Goal: Transaction & Acquisition: Book appointment/travel/reservation

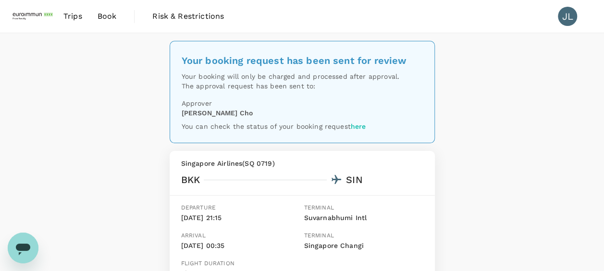
click at [465, 161] on div "Your booking request has been sent for review Your booking will only be charged…" at bounding box center [302, 229] width 604 height 392
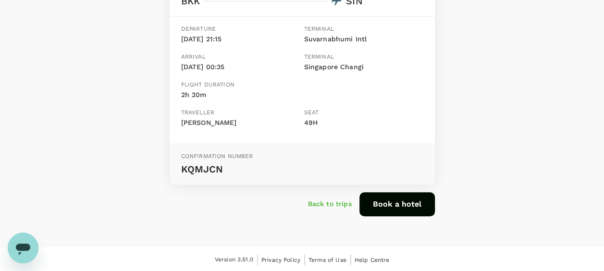
click at [412, 198] on button "Book a hotel" at bounding box center [396, 204] width 75 height 24
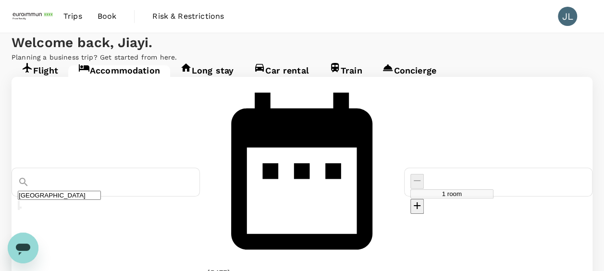
type input "Theatre Residence"
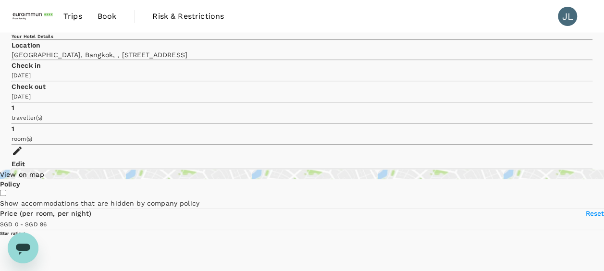
type input "95"
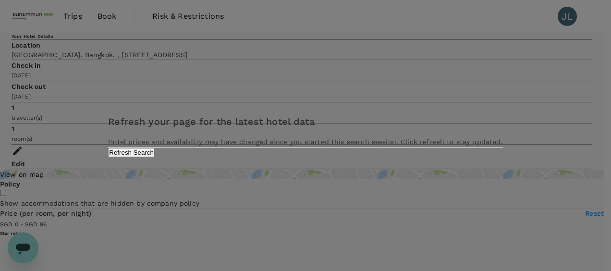
click at [155, 157] on button "Refresh Search" at bounding box center [131, 152] width 47 height 9
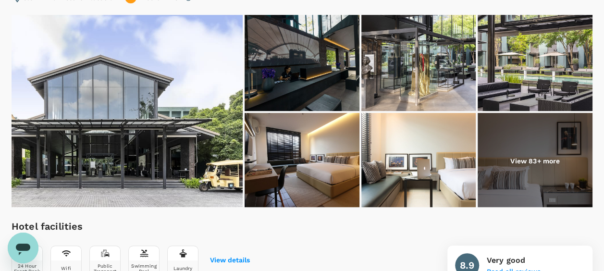
scroll to position [188, 0]
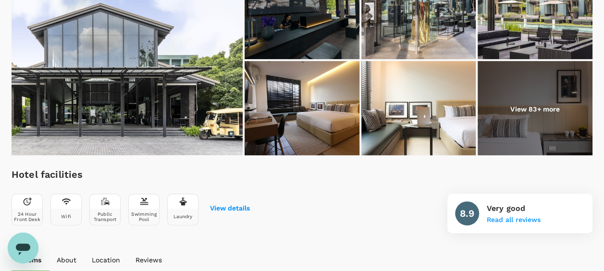
click at [320, 121] on img at bounding box center [301, 109] width 115 height 96
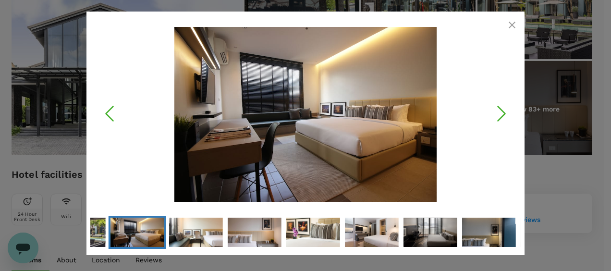
click at [499, 115] on icon "Next Slide" at bounding box center [501, 113] width 29 height 29
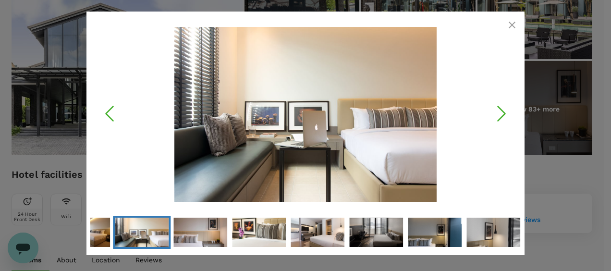
click at [499, 115] on icon "Next Slide" at bounding box center [501, 113] width 29 height 29
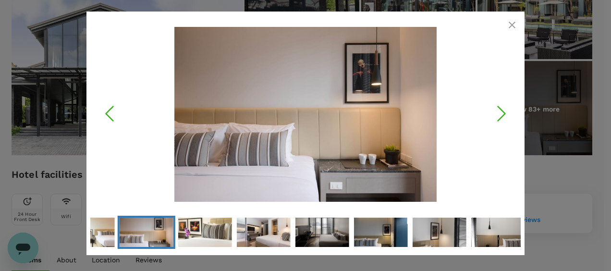
click at [499, 115] on icon "Next Slide" at bounding box center [501, 113] width 29 height 29
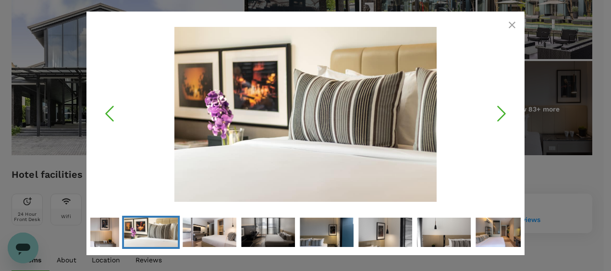
click at [499, 115] on icon "Next Slide" at bounding box center [501, 113] width 29 height 29
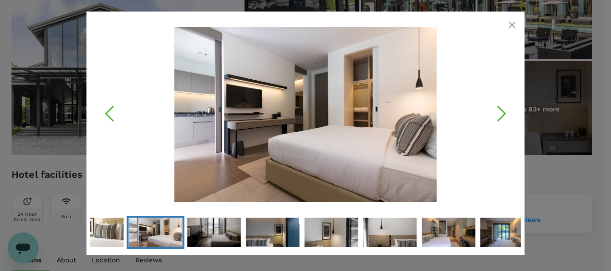
click at [499, 115] on icon "Next Slide" at bounding box center [501, 113] width 29 height 29
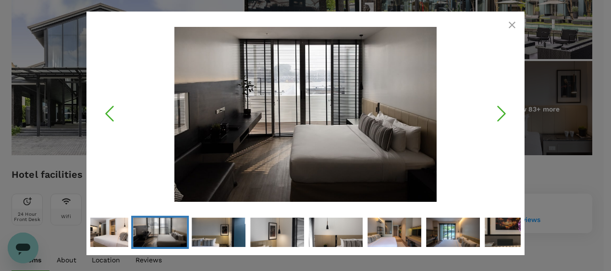
click at [497, 110] on icon "Next Slide" at bounding box center [501, 113] width 29 height 29
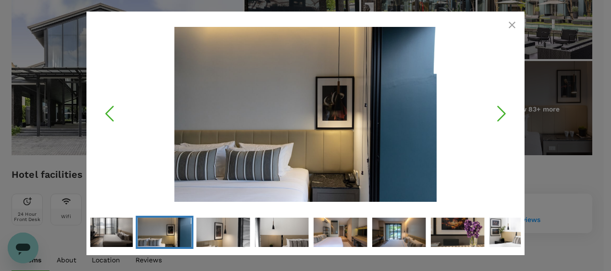
click at [496, 110] on icon "Next Slide" at bounding box center [501, 113] width 29 height 29
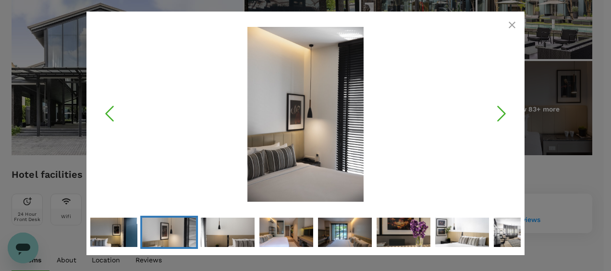
click at [509, 20] on icon "button" at bounding box center [512, 25] width 12 height 12
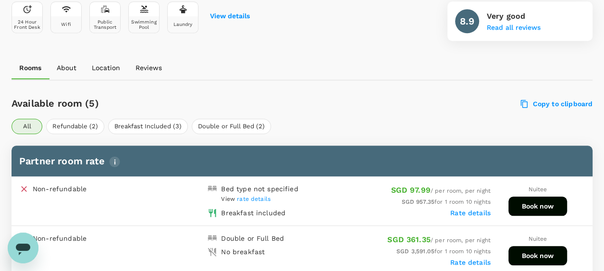
scroll to position [428, 0]
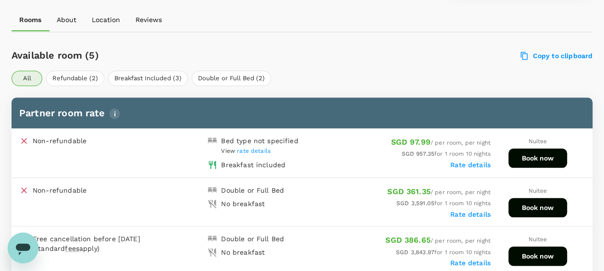
click at [524, 157] on button "Book now" at bounding box center [537, 157] width 59 height 19
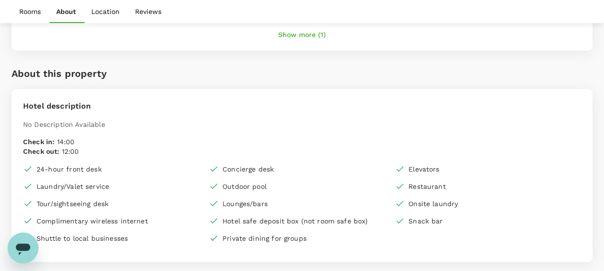
scroll to position [764, 0]
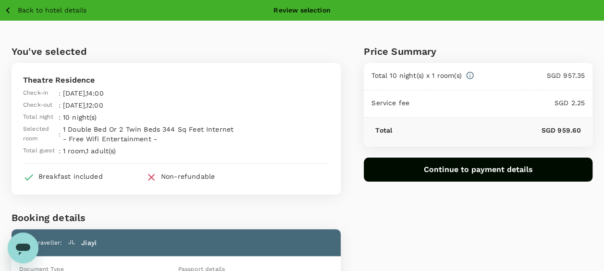
click at [10, 9] on icon "button" at bounding box center [8, 10] width 12 height 12
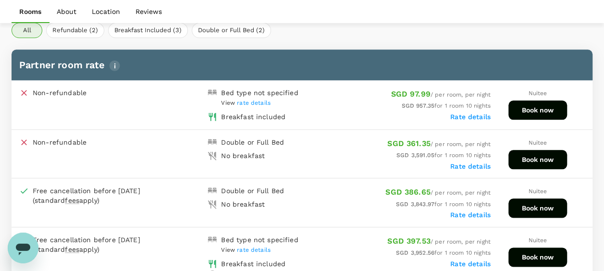
scroll to position [473, 0]
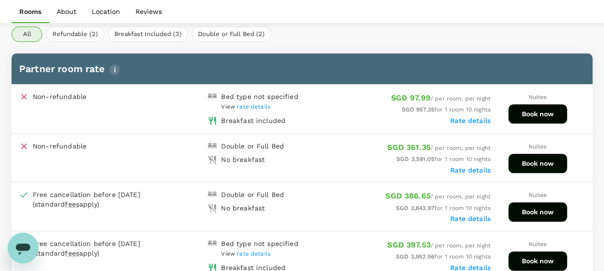
click at [252, 106] on span "rate details" at bounding box center [254, 106] width 34 height 7
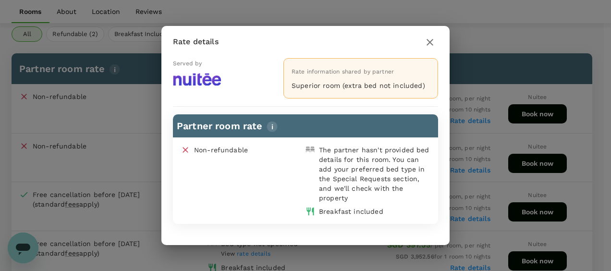
click at [429, 45] on icon "button" at bounding box center [430, 42] width 12 height 12
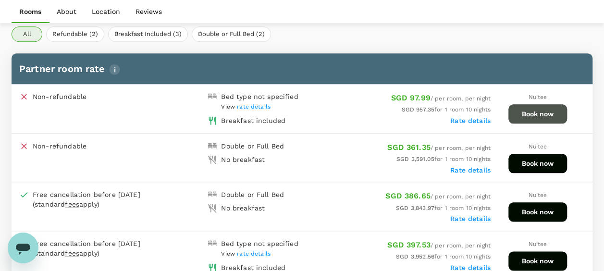
click at [539, 112] on button "Book now" at bounding box center [537, 113] width 59 height 19
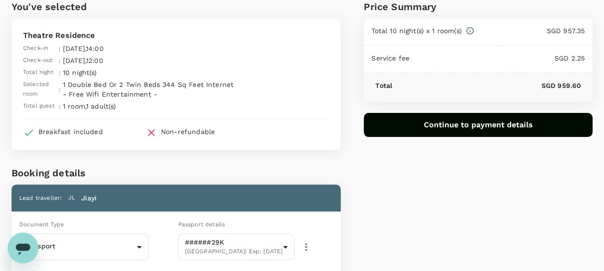
scroll to position [144, 0]
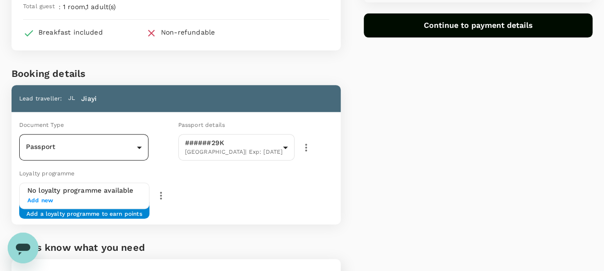
click at [133, 146] on body "Back to hotel details Review selection You've selected Theatre Residence Check-…" at bounding box center [302, 120] width 604 height 529
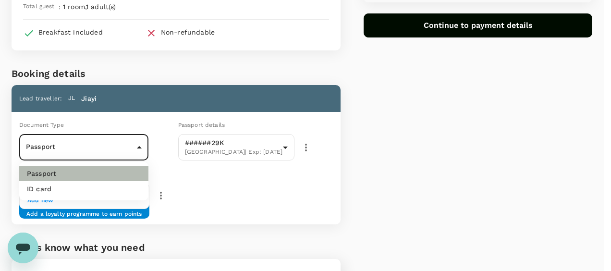
drag, startPoint x: 101, startPoint y: 176, endPoint x: 176, endPoint y: 160, distance: 76.0
click at [102, 176] on li "Passport" at bounding box center [83, 173] width 129 height 15
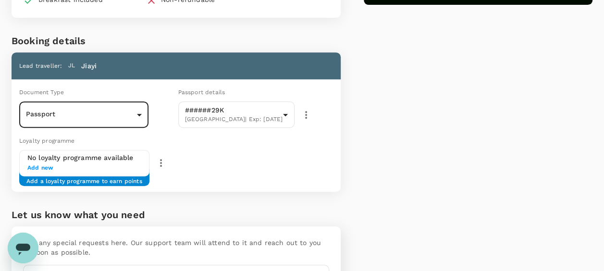
scroll to position [192, 0]
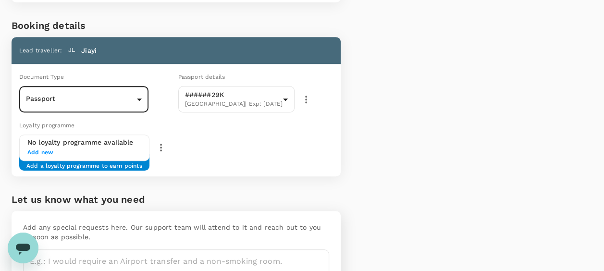
click at [113, 149] on span "Add new" at bounding box center [84, 153] width 114 height 10
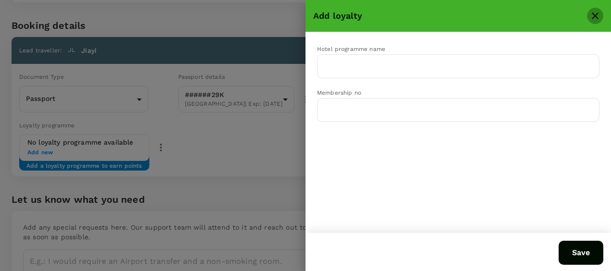
click at [598, 21] on icon "close" at bounding box center [595, 16] width 12 height 12
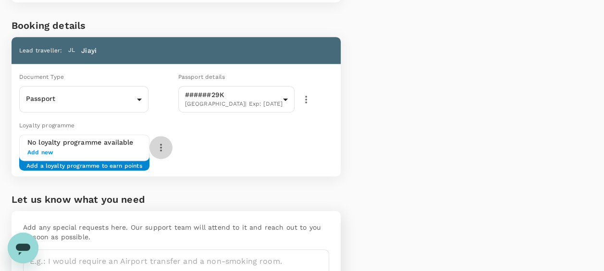
click at [165, 151] on icon "button" at bounding box center [161, 148] width 12 height 12
click at [265, 160] on div at bounding box center [305, 135] width 611 height 271
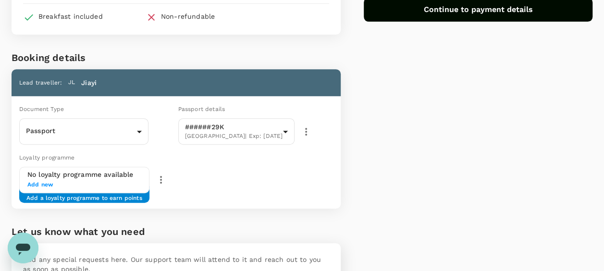
scroll to position [256, 0]
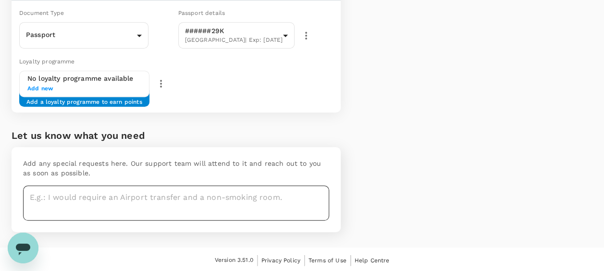
click at [143, 196] on textarea at bounding box center [176, 202] width 306 height 35
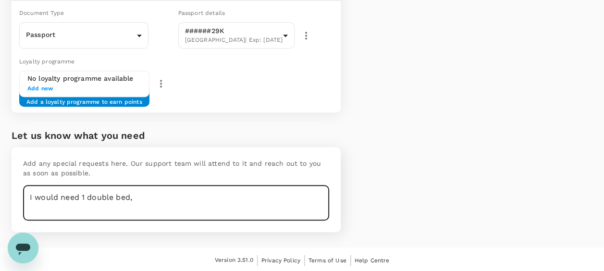
click at [138, 195] on textarea "I would need 1 double bed," at bounding box center [176, 202] width 306 height 35
click at [165, 191] on textarea "I would need 1 double bed." at bounding box center [176, 202] width 306 height 35
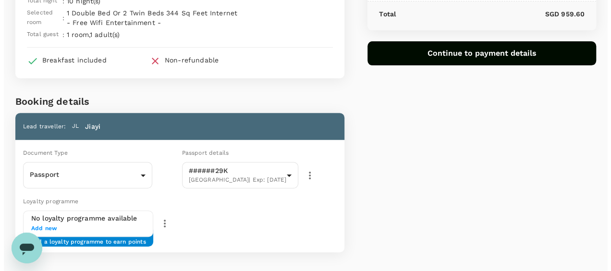
scroll to position [0, 0]
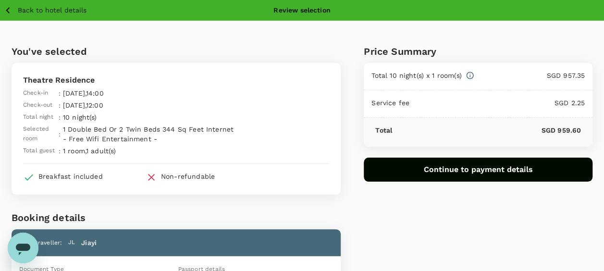
type textarea "I would need 1 double bed, room location avoid end of corridor"
click at [452, 176] on button "Continue to payment details" at bounding box center [478, 170] width 229 height 24
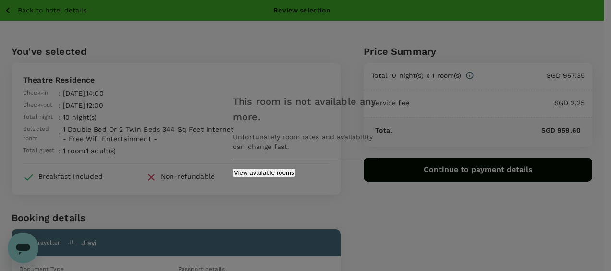
click at [295, 175] on button "View available rooms" at bounding box center [264, 172] width 62 height 9
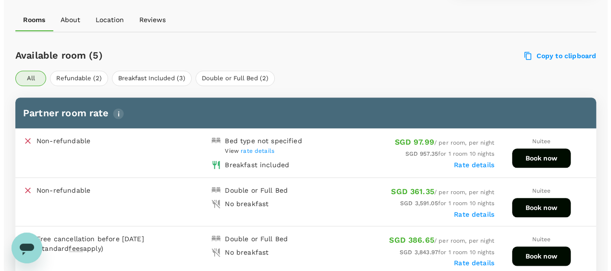
scroll to position [428, 0]
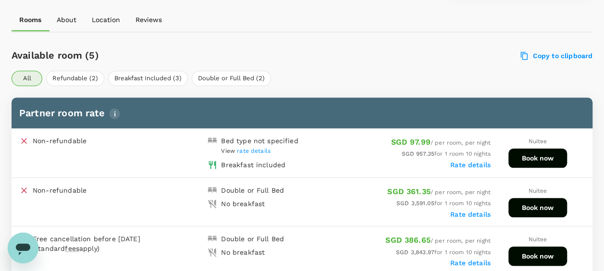
click at [534, 151] on button "Book now" at bounding box center [537, 157] width 59 height 19
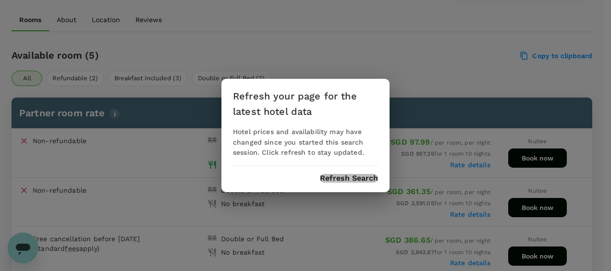
click at [350, 178] on button "Refresh Search" at bounding box center [349, 178] width 58 height 9
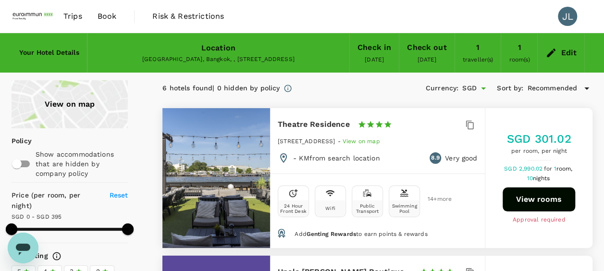
click at [377, 54] on div "Check in" at bounding box center [374, 47] width 34 height 13
click at [562, 50] on div "Edit" at bounding box center [568, 52] width 16 height 13
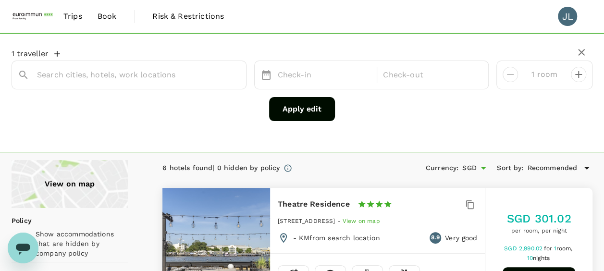
type input "Theatre Residence"
click at [319, 76] on div "[DATE]" at bounding box center [324, 75] width 101 height 19
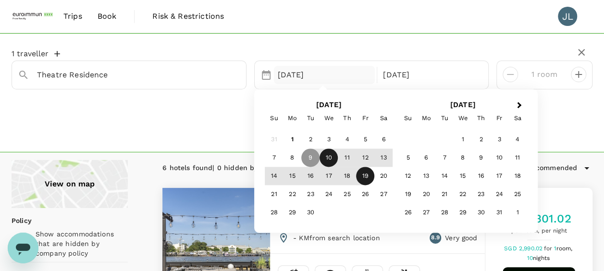
click at [333, 161] on div "10" at bounding box center [328, 158] width 18 height 18
click at [553, 113] on div "Apply edit" at bounding box center [302, 109] width 581 height 24
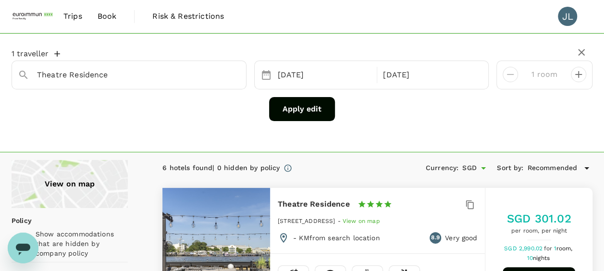
click at [281, 113] on button "Apply edit" at bounding box center [302, 109] width 66 height 24
type input "98"
click at [320, 81] on div "10 Sep" at bounding box center [324, 75] width 101 height 19
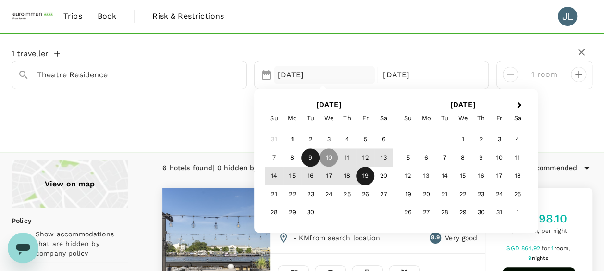
click at [309, 157] on div "9" at bounding box center [310, 158] width 18 height 18
click at [327, 158] on div "10" at bounding box center [328, 158] width 18 height 18
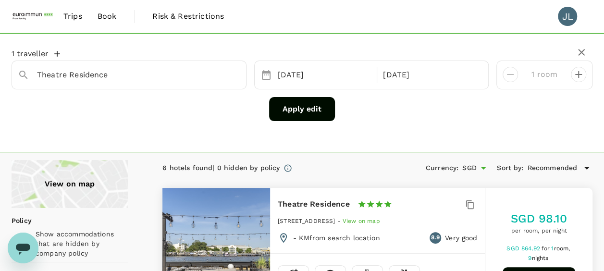
click at [302, 111] on button "Apply edit" at bounding box center [302, 109] width 66 height 24
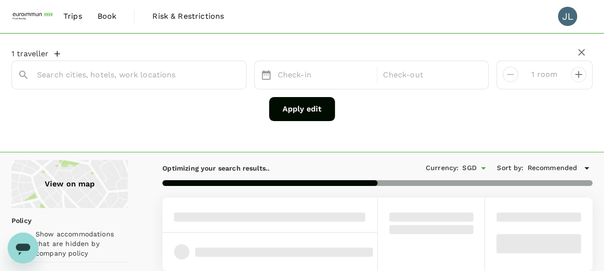
type input "Theatre Residence"
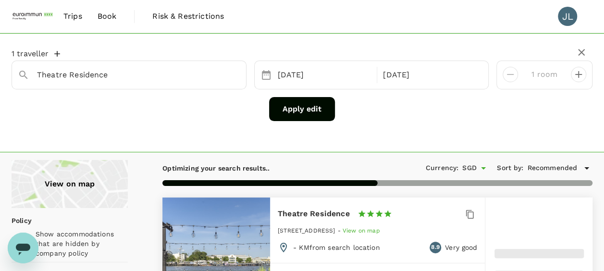
type input "75"
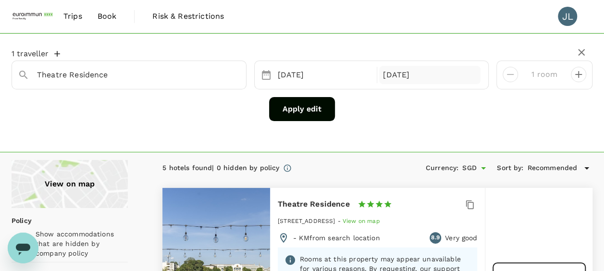
click at [398, 68] on div "10 Sep" at bounding box center [429, 75] width 101 height 19
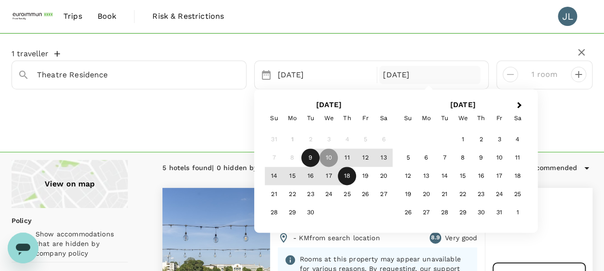
click at [352, 180] on div "18" at bounding box center [347, 176] width 18 height 18
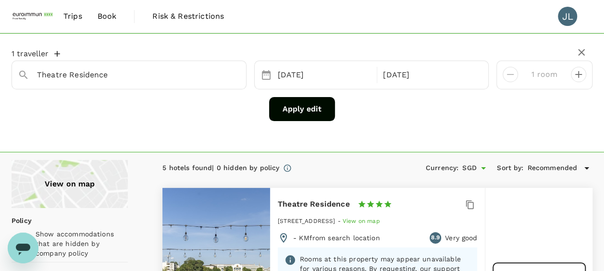
click at [317, 111] on button "Apply edit" at bounding box center [302, 109] width 66 height 24
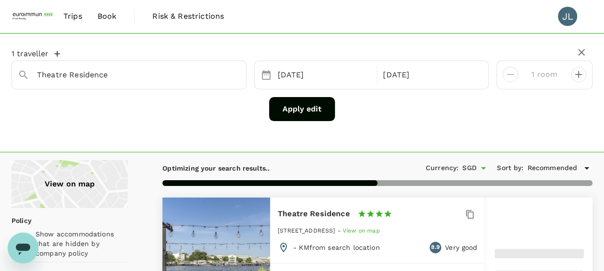
type input "96"
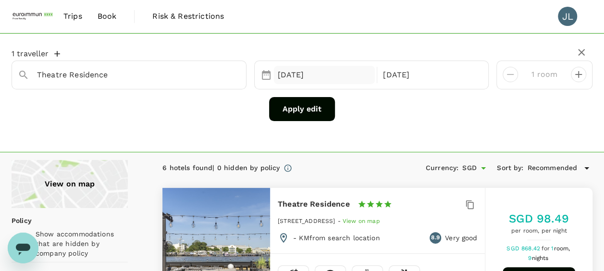
click at [333, 75] on div "09 Sep" at bounding box center [324, 75] width 101 height 19
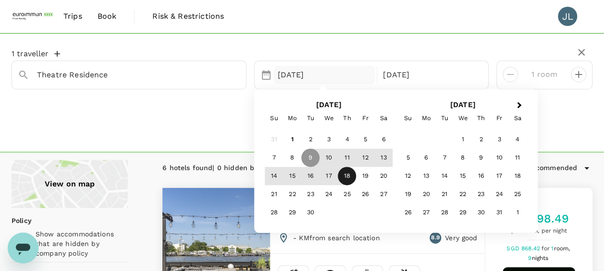
click at [345, 176] on div "18" at bounding box center [347, 176] width 18 height 18
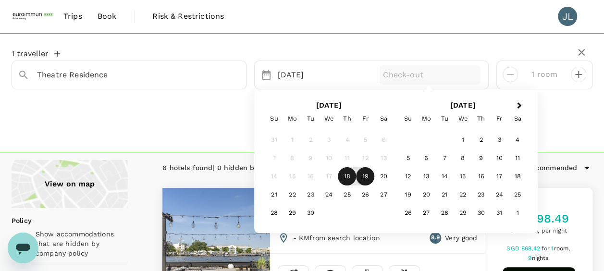
click at [364, 177] on div "19" at bounding box center [365, 176] width 18 height 18
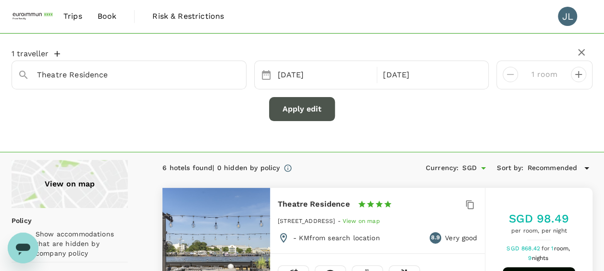
click at [306, 104] on button "Apply edit" at bounding box center [302, 109] width 66 height 24
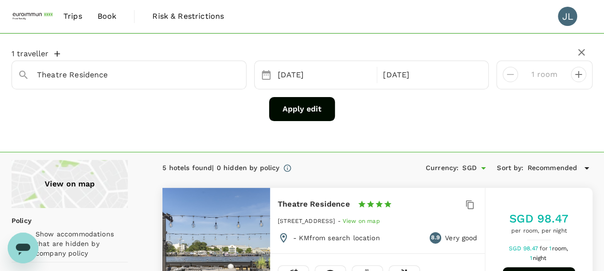
type input "97"
click at [313, 73] on div "18 Sep" at bounding box center [324, 75] width 101 height 19
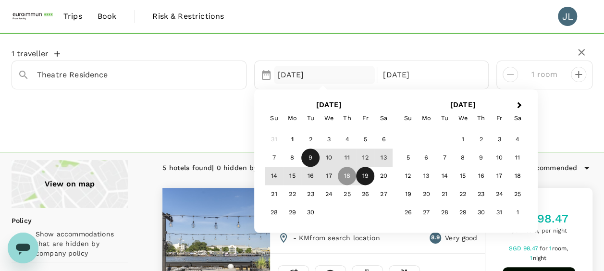
click at [313, 164] on div "9" at bounding box center [310, 158] width 18 height 18
click at [346, 178] on div "18" at bounding box center [347, 176] width 18 height 18
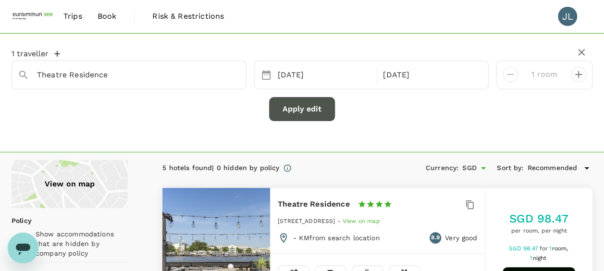
click at [310, 114] on button "Apply edit" at bounding box center [302, 109] width 66 height 24
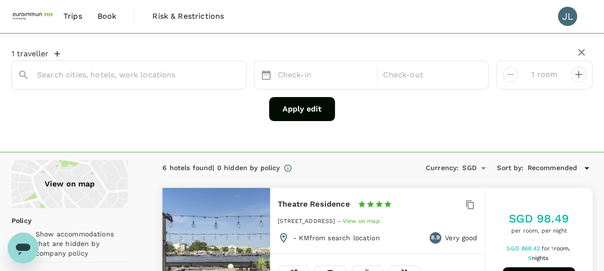
type input "Theatre Residence"
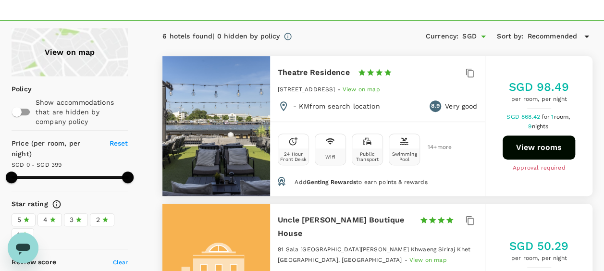
scroll to position [144, 0]
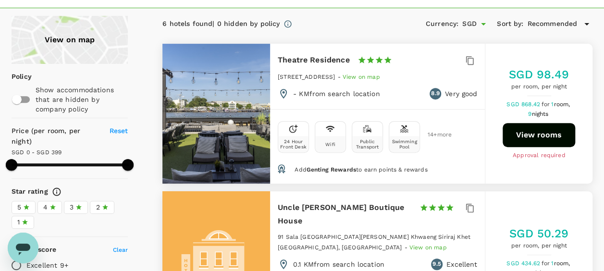
click at [529, 133] on button "View rooms" at bounding box center [538, 135] width 73 height 24
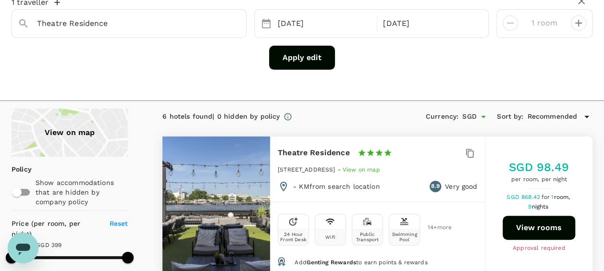
scroll to position [0, 0]
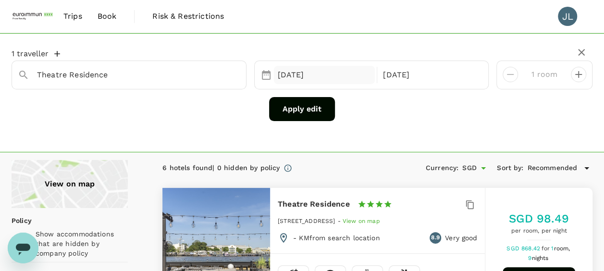
click at [310, 75] on div "09 Sep" at bounding box center [324, 75] width 101 height 19
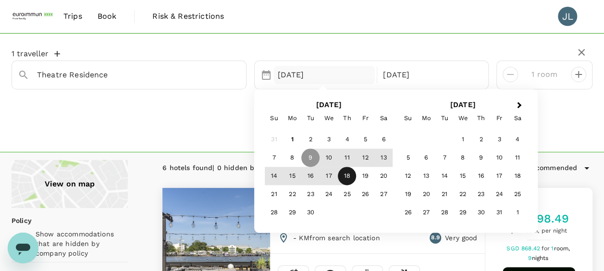
click at [352, 179] on div "18" at bounding box center [347, 176] width 18 height 18
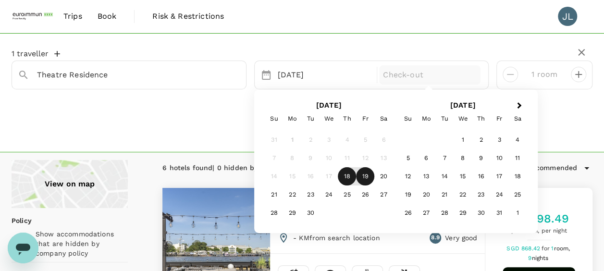
click at [365, 179] on div "19" at bounding box center [365, 176] width 18 height 18
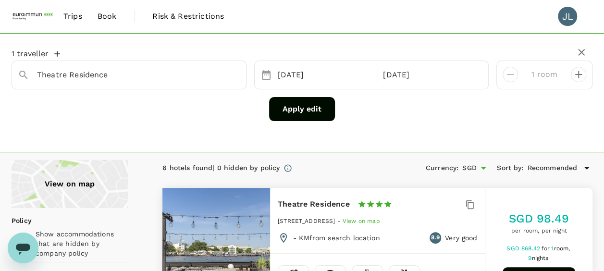
click at [304, 109] on button "Apply edit" at bounding box center [302, 109] width 66 height 24
type input "Theatre Residence"
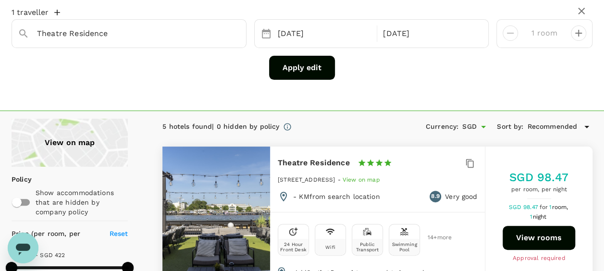
scroll to position [96, 0]
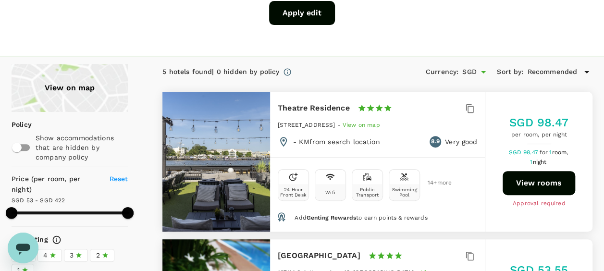
click at [543, 185] on button "View rooms" at bounding box center [538, 183] width 73 height 24
type input "421"
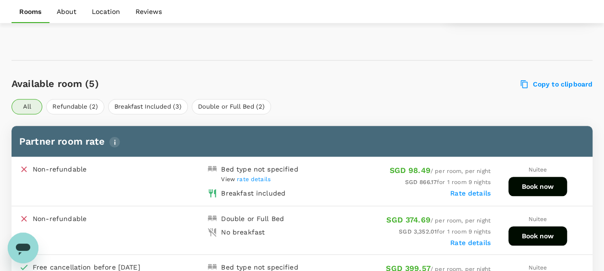
scroll to position [476, 0]
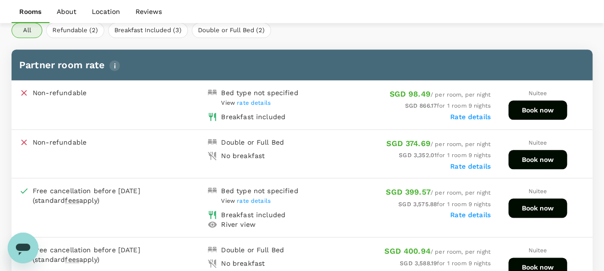
click at [538, 111] on button "Book now" at bounding box center [537, 109] width 59 height 19
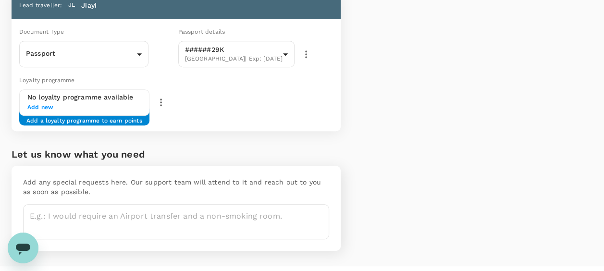
scroll to position [240, 0]
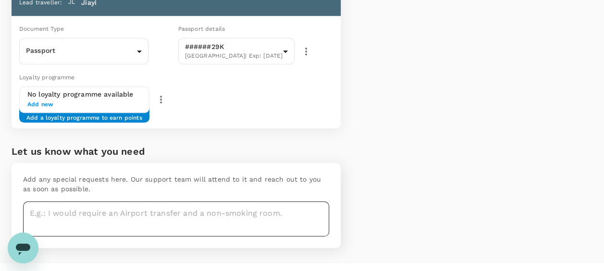
click at [114, 216] on textarea at bounding box center [176, 218] width 306 height 35
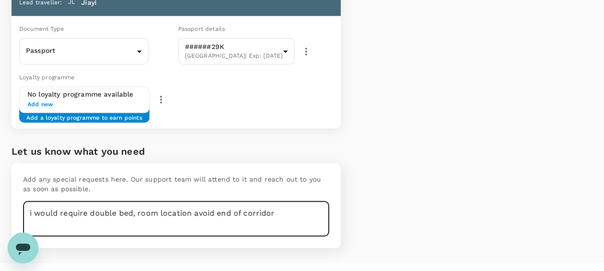
drag, startPoint x: 304, startPoint y: 213, endPoint x: 14, endPoint y: 191, distance: 291.4
click at [14, 191] on div "Add any special requests here. Our support team will attend to it and reach out…" at bounding box center [176, 205] width 329 height 85
drag, startPoint x: 285, startPoint y: 212, endPoint x: 0, endPoint y: 212, distance: 285.2
click at [0, 212] on html "Back to hotel details Review selection You've selected Theatre Residence Check-…" at bounding box center [302, 24] width 604 height 529
type textarea "I would require double bed, room location avoid end of corridor"
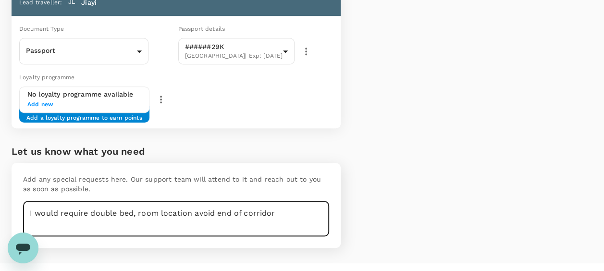
click at [434, 128] on div "Price Summary Total 9 night(s) x 1 room(s) SGD 866.17 Service fee SGD 2.25 Tota…" at bounding box center [466, 22] width 252 height 483
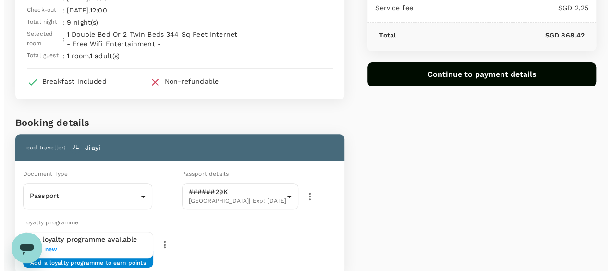
scroll to position [0, 0]
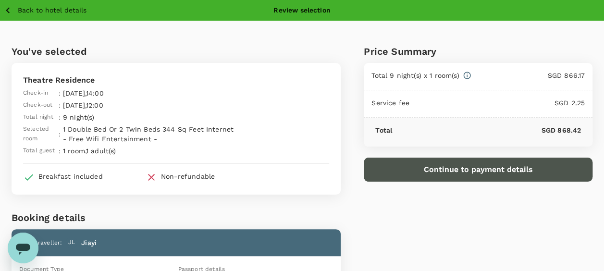
click at [453, 170] on button "Continue to payment details" at bounding box center [478, 170] width 229 height 24
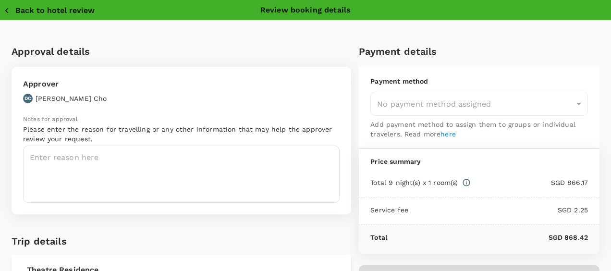
type input "9ae08bde-94be-4a60-86d8-4726f2345b2b"
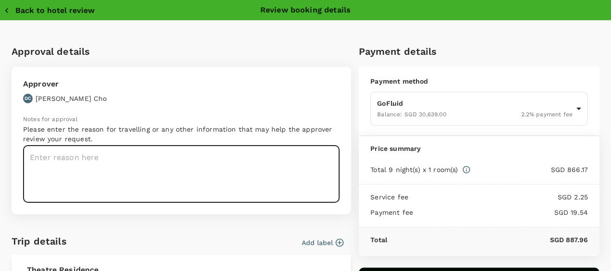
click at [202, 158] on textarea at bounding box center [181, 174] width 316 height 57
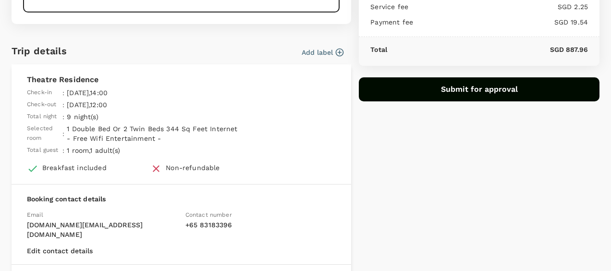
scroll to position [192, 0]
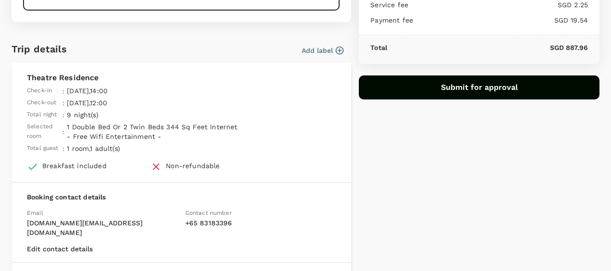
type textarea "Travel plan approved"
click at [335, 52] on icon "button" at bounding box center [340, 51] width 10 height 10
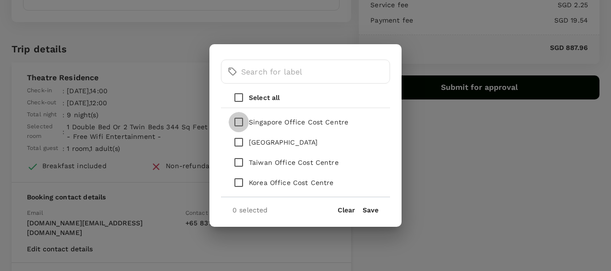
click at [237, 123] on input "checkbox" at bounding box center [239, 122] width 20 height 20
checkbox input "true"
click at [371, 213] on button "Save" at bounding box center [371, 210] width 16 height 8
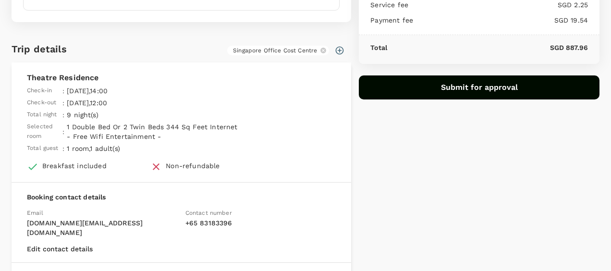
scroll to position [292, 0]
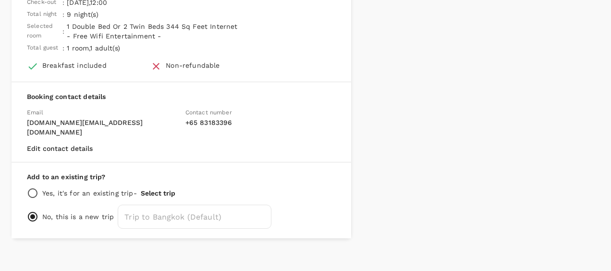
click at [25, 182] on div "Add to an existing trip? Yes, it's for an existing trip - Select trip No, this …" at bounding box center [182, 200] width 340 height 76
click at [32, 187] on input "radio" at bounding box center [33, 193] width 12 height 12
radio input "true"
radio input "false"
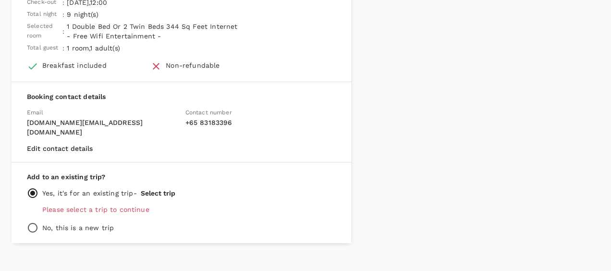
click at [154, 189] on button "Select trip" at bounding box center [158, 193] width 35 height 8
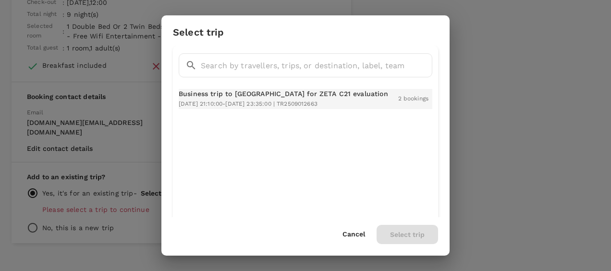
click at [301, 100] on span "2025-09-09 21:10:00 - 2025-09-19 23:35:00 | TR2509012663" at bounding box center [248, 103] width 139 height 7
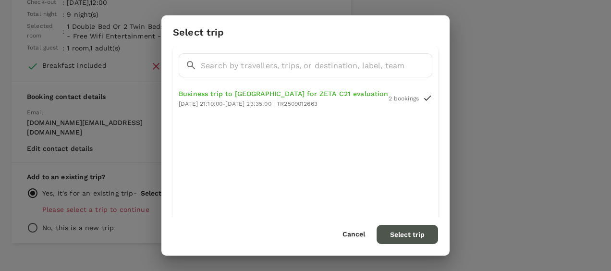
click at [417, 238] on button "Select trip" at bounding box center [406, 234] width 61 height 19
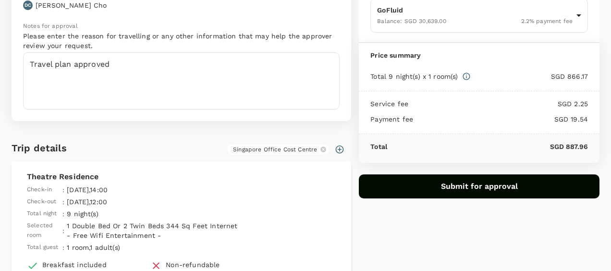
scroll to position [40, 0]
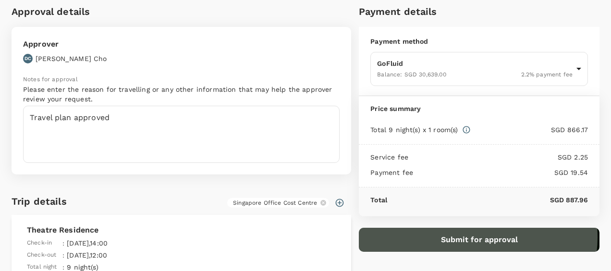
click at [471, 236] on button "Submit for approval" at bounding box center [479, 240] width 241 height 24
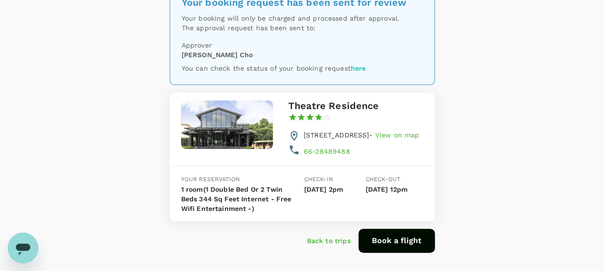
scroll to position [109, 0]
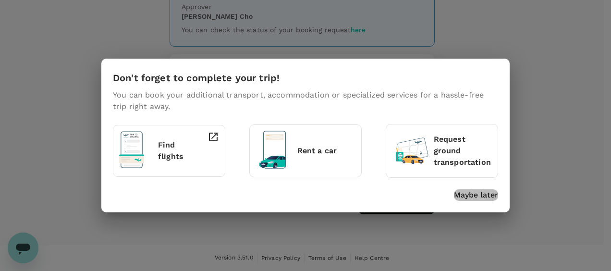
click at [482, 196] on p "Maybe later" at bounding box center [476, 195] width 44 height 12
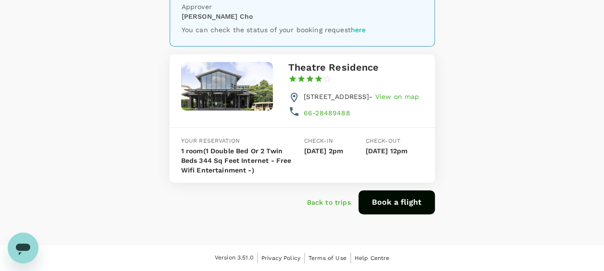
click at [334, 203] on p "Back to trips" at bounding box center [329, 202] width 44 height 10
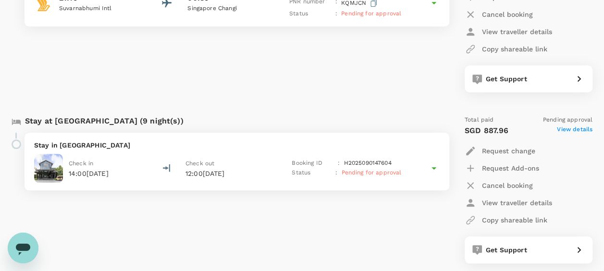
scroll to position [480, 0]
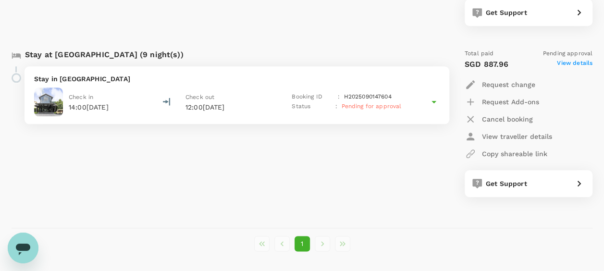
click at [103, 84] on div "Stay in [GEOGRAPHIC_DATA] Check in 14:00[DATE] Check out 12:00[DATE] Booking ID…" at bounding box center [236, 95] width 424 height 58
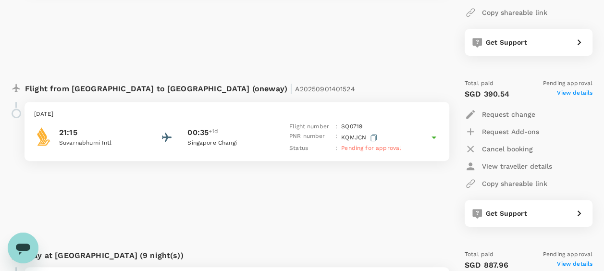
scroll to position [274, 0]
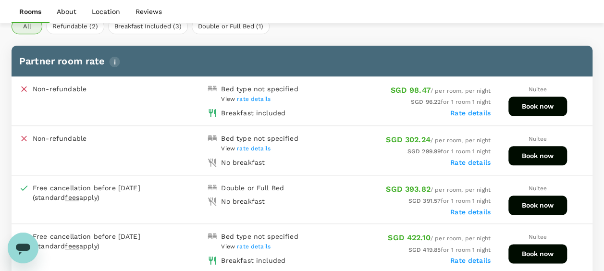
scroll to position [476, 0]
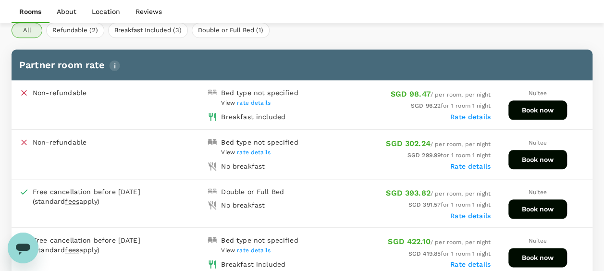
click at [536, 111] on button "Book now" at bounding box center [537, 109] width 59 height 19
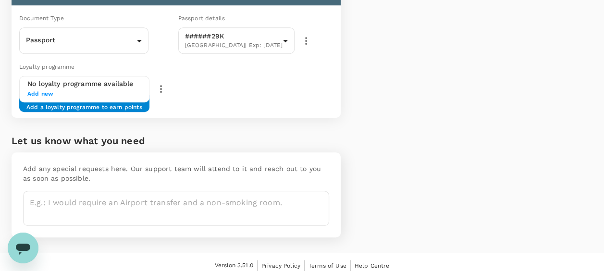
scroll to position [256, 0]
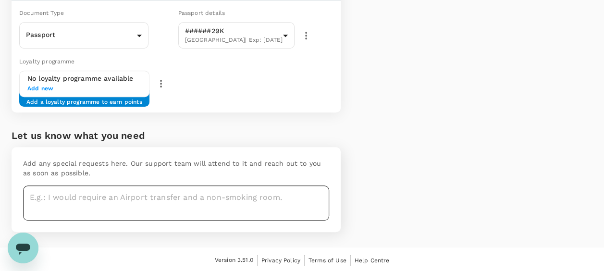
click at [133, 193] on textarea at bounding box center [176, 202] width 306 height 35
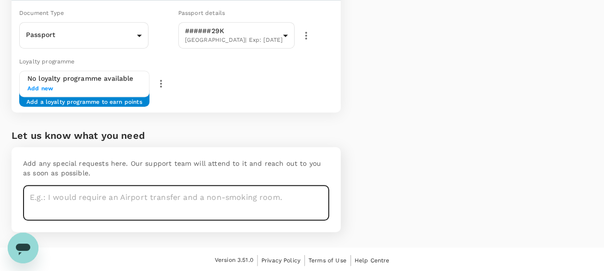
paste textarea "I would require double bed, room location avoid end of corridor"
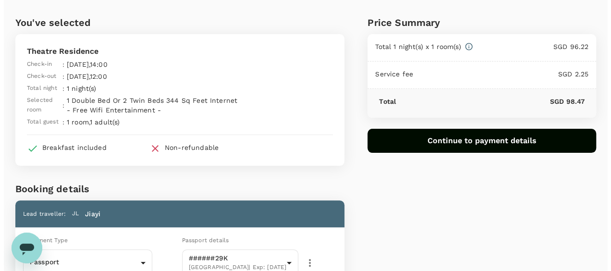
scroll to position [16, 0]
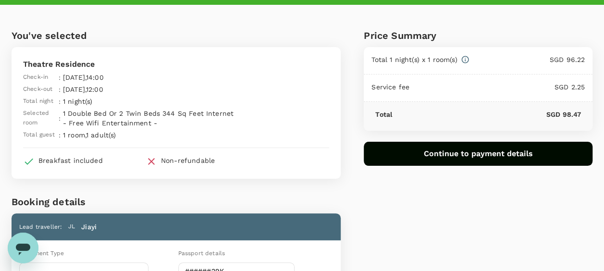
type textarea "I would require double bed, room location avoid end of corridor"
click at [469, 155] on button "Continue to payment details" at bounding box center [478, 154] width 229 height 24
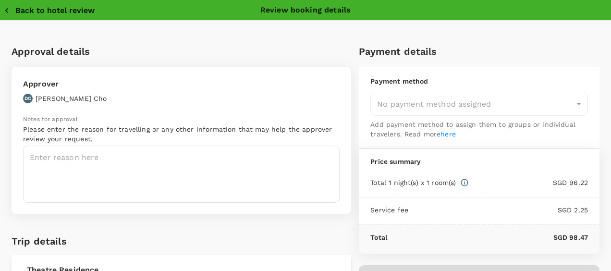
type input "9ae08bde-94be-4a60-86d8-4726f2345b2b"
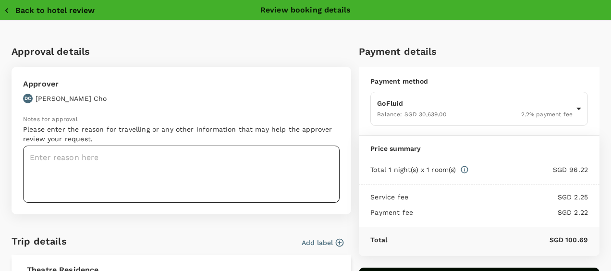
click at [135, 174] on textarea at bounding box center [181, 174] width 316 height 57
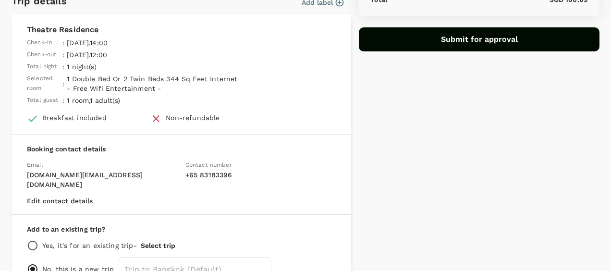
scroll to position [288, 0]
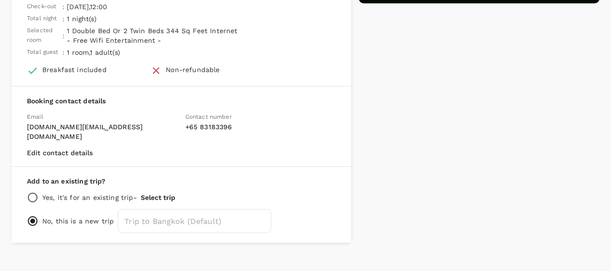
type textarea "Travel plan approved"
click at [36, 192] on input "radio" at bounding box center [33, 198] width 12 height 12
radio input "true"
radio input "false"
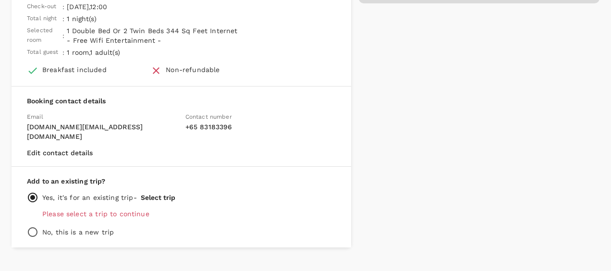
click at [156, 194] on button "Select trip" at bounding box center [158, 198] width 35 height 8
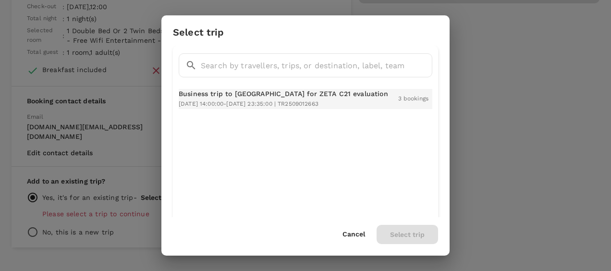
click at [239, 104] on span "[DATE] 14:00:00 - [DATE] 23:35:00 | TR2509012663" at bounding box center [249, 103] width 140 height 7
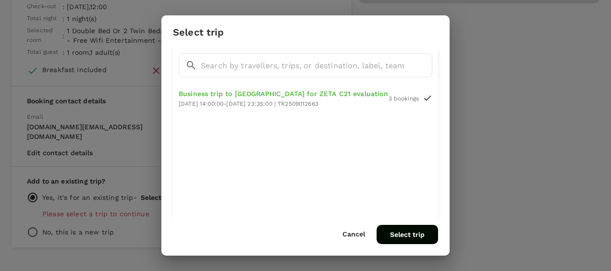
click at [412, 236] on button "Select trip" at bounding box center [406, 234] width 61 height 19
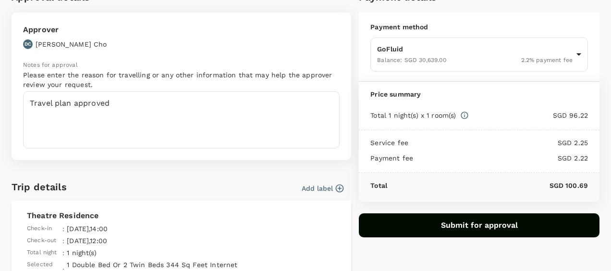
scroll to position [40, 0]
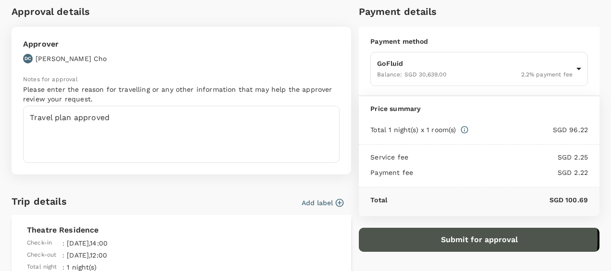
click at [460, 237] on button "Submit for approval" at bounding box center [479, 240] width 241 height 24
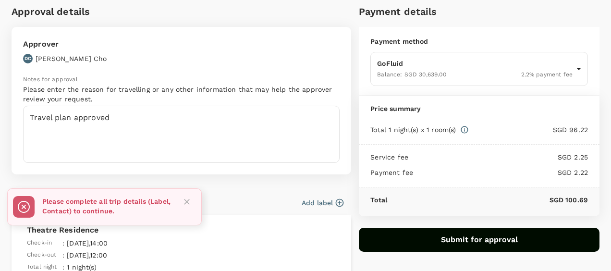
click at [337, 205] on icon "button" at bounding box center [340, 203] width 10 height 10
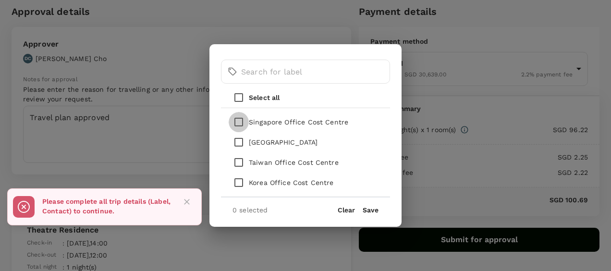
click at [237, 120] on input "checkbox" at bounding box center [239, 122] width 20 height 20
checkbox input "true"
click at [370, 210] on button "Save" at bounding box center [371, 210] width 16 height 8
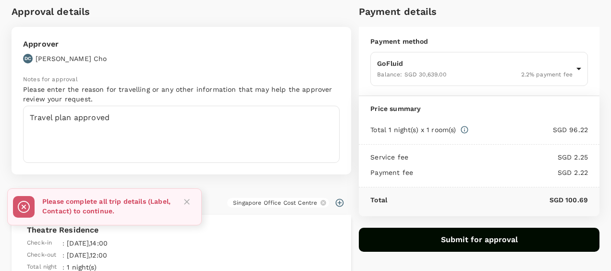
click at [418, 241] on button "Submit for approval" at bounding box center [479, 240] width 241 height 24
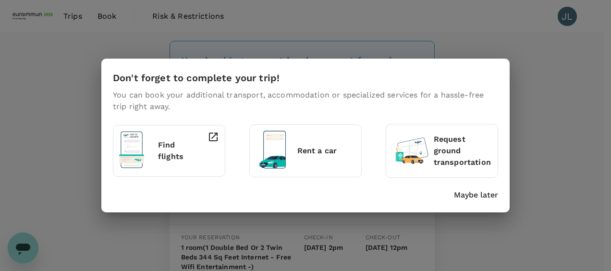
click at [559, 64] on div "Don't forget to complete your trip! You can book your additional transport, acc…" at bounding box center [305, 135] width 611 height 271
click at [315, 52] on div "Don't forget to complete your trip! You can book your additional transport, acc…" at bounding box center [305, 135] width 611 height 271
click at [467, 193] on p "Maybe later" at bounding box center [476, 195] width 44 height 12
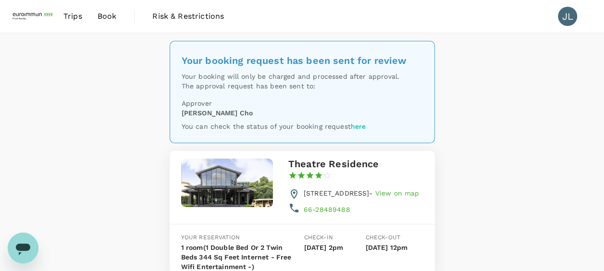
click at [81, 18] on span "Trips" at bounding box center [72, 17] width 19 height 12
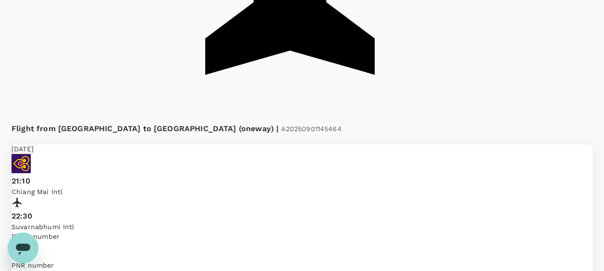
scroll to position [639, 0]
